Goal: Check status: Check status

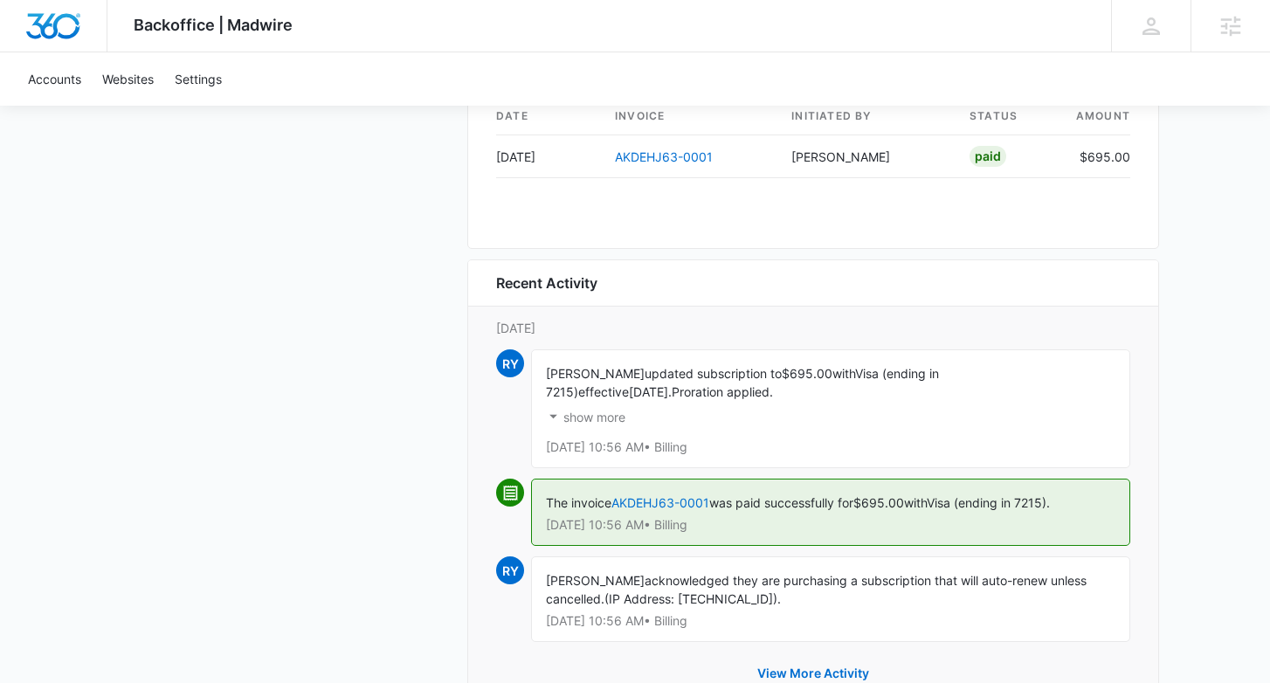
scroll to position [1753, 0]
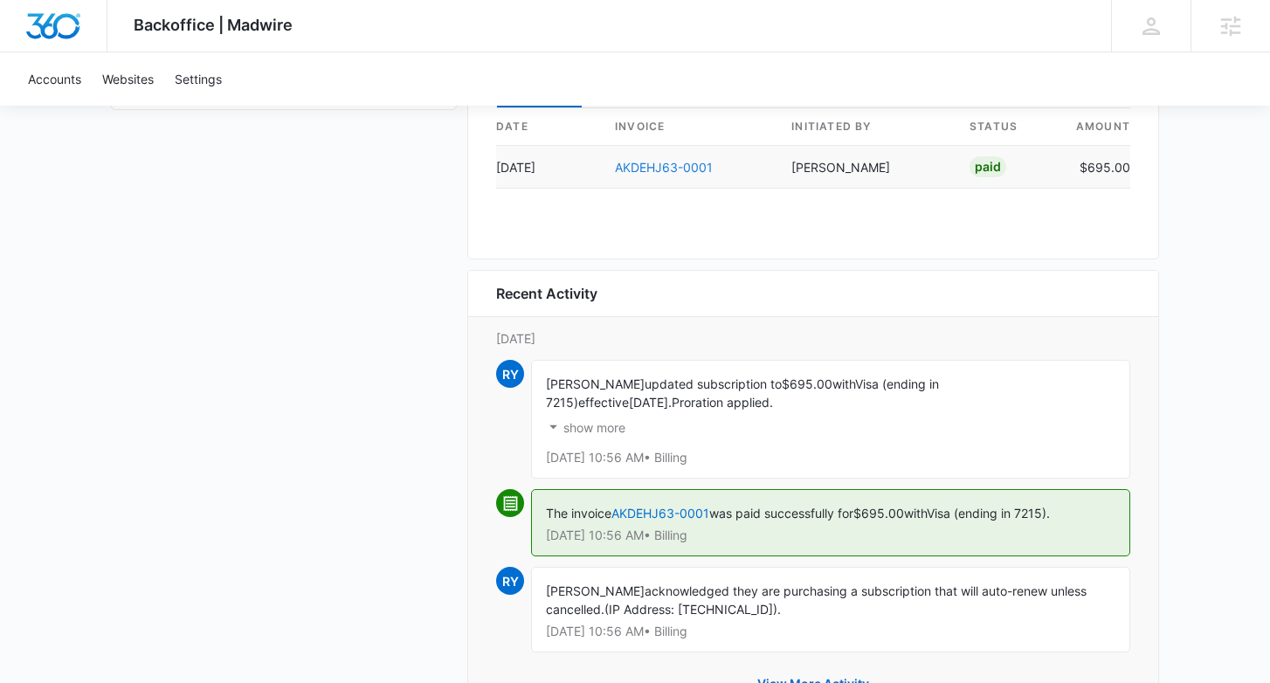
click at [692, 162] on link "AKDEHJ63-0001" at bounding box center [664, 167] width 98 height 15
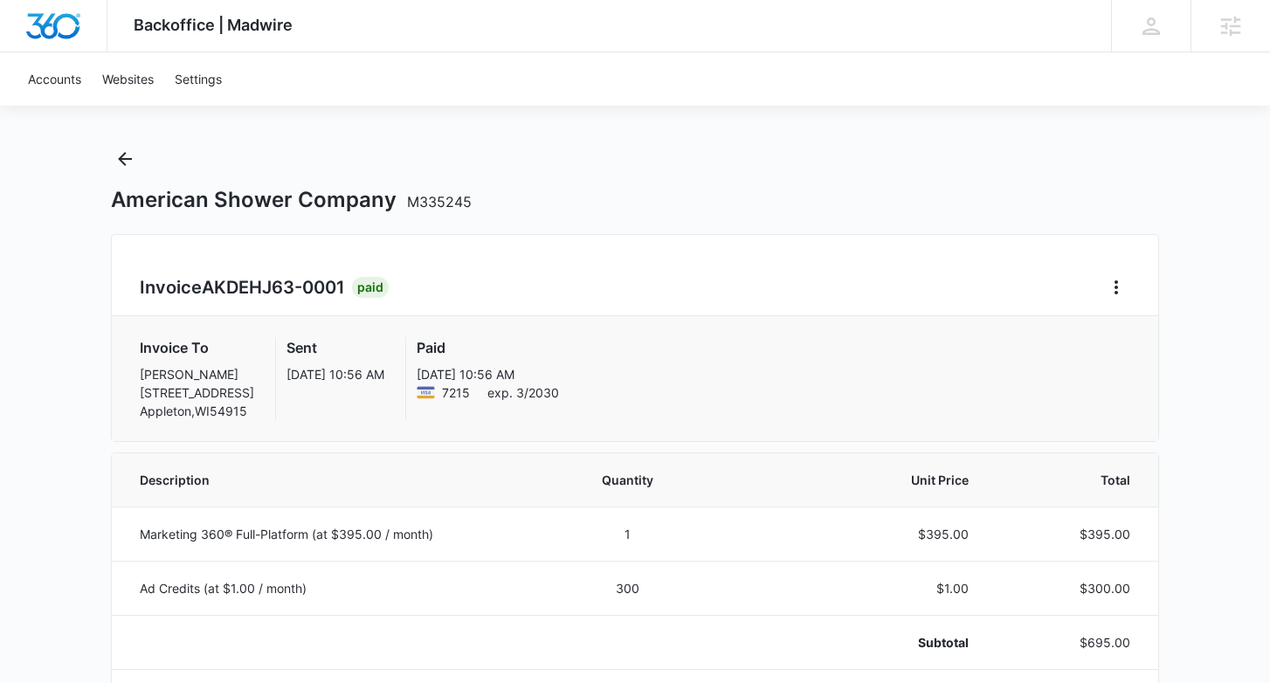
scroll to position [15, 0]
click at [114, 167] on button "Back" at bounding box center [125, 161] width 28 height 28
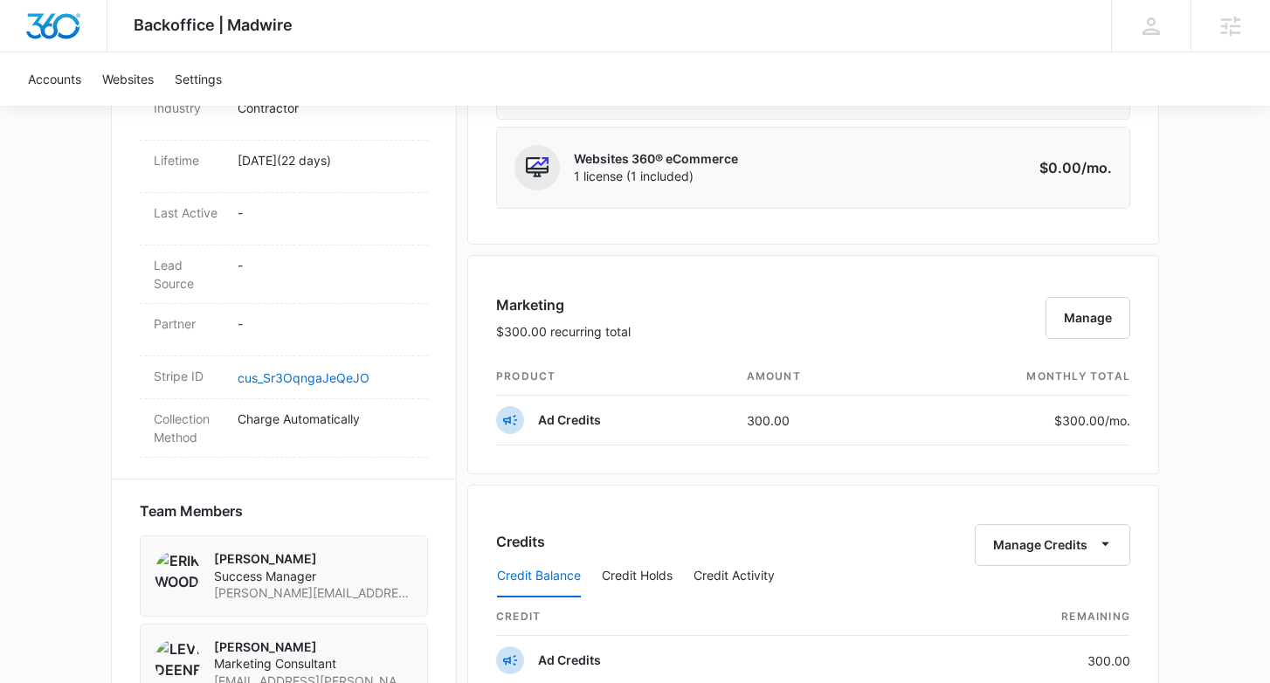
scroll to position [899, 0]
